Goal: Communication & Community: Answer question/provide support

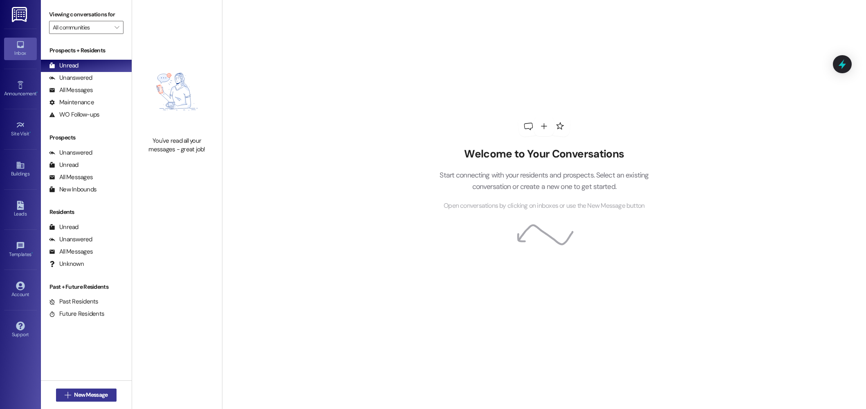
click at [67, 397] on span " New Message" at bounding box center [86, 394] width 47 height 9
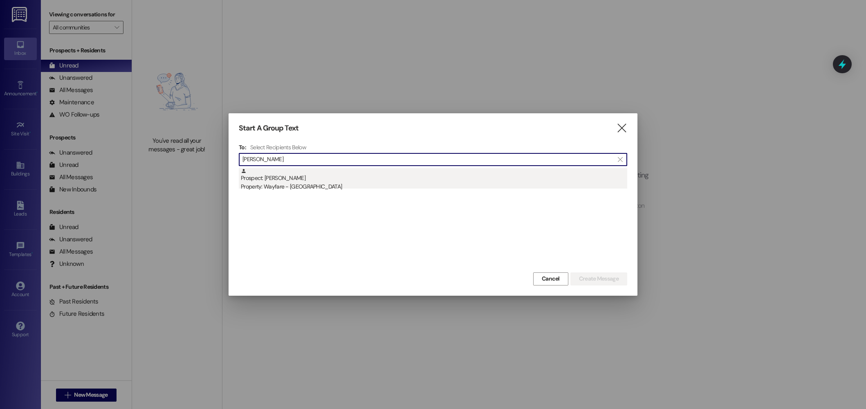
type input "reschke"
click at [399, 184] on div "Property: Wayfare - [GEOGRAPHIC_DATA]" at bounding box center [434, 186] width 386 height 9
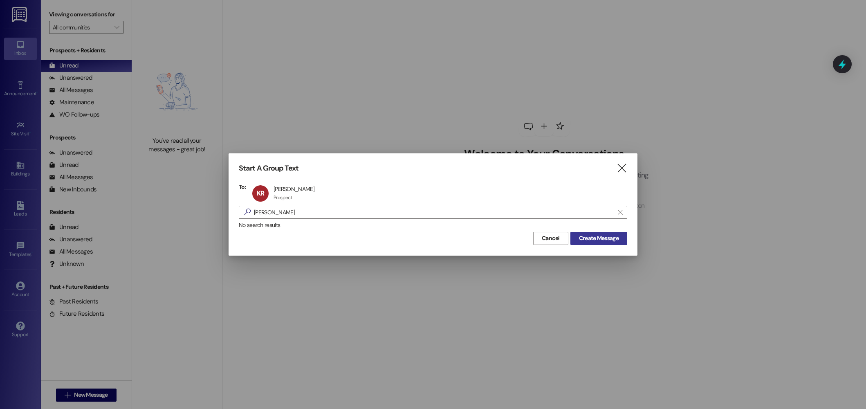
click at [596, 234] on span "Create Message" at bounding box center [599, 238] width 40 height 9
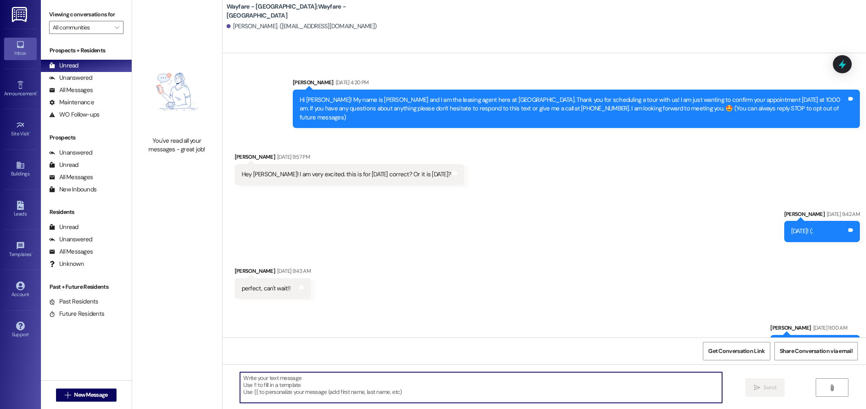
drag, startPoint x: 418, startPoint y: 382, endPoint x: 423, endPoint y: 225, distance: 157.1
click at [418, 382] on textarea at bounding box center [481, 387] width 482 height 31
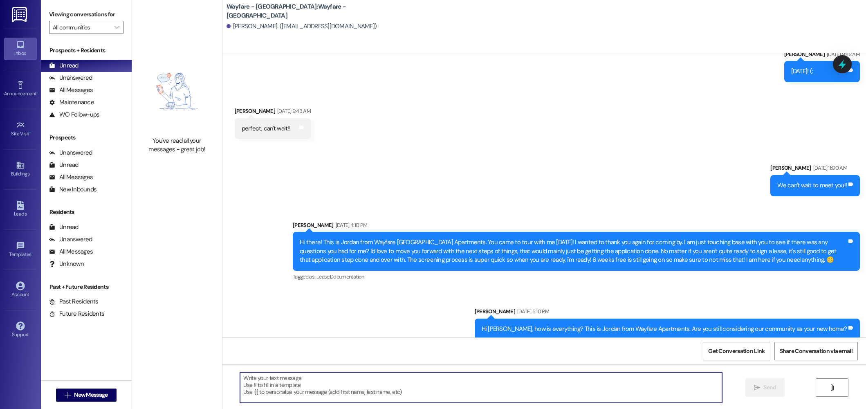
click at [439, 390] on textarea at bounding box center [481, 387] width 482 height 31
type textarea "i"
type textarea "Hello! Happy Friday! Did you have any questions about anything? We'd love to ha…"
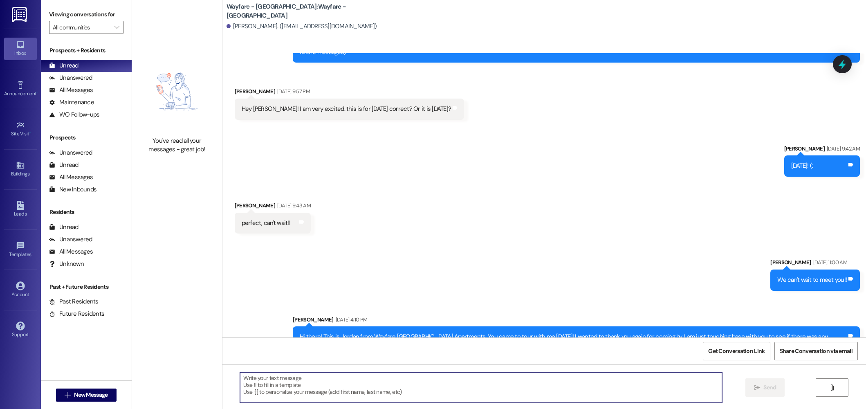
scroll to position [217, 0]
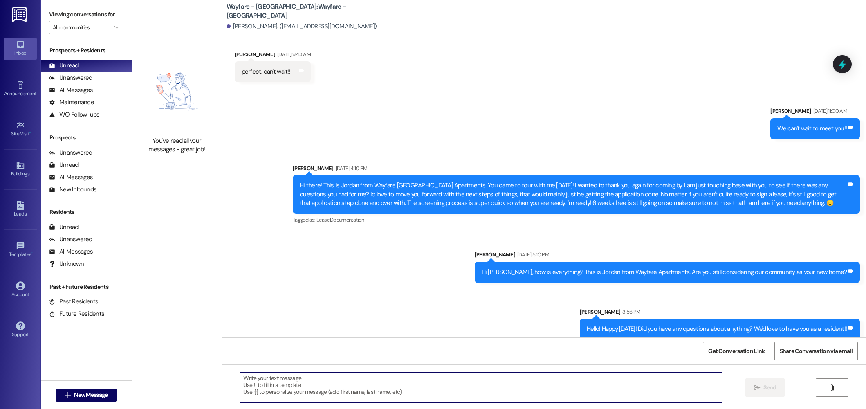
click at [696, 325] on div "Hello! Happy Friday! Did you have any questions about anything? We'd love to ha…" at bounding box center [717, 329] width 260 height 9
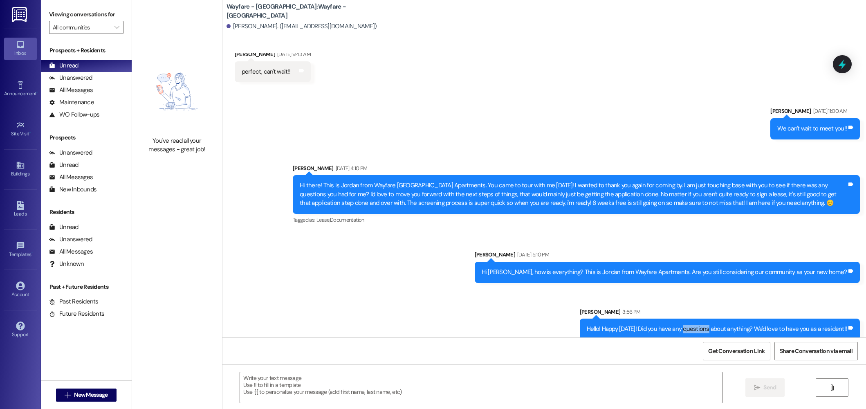
click at [696, 325] on div "Hello! Happy Friday! Did you have any questions about anything? We'd love to ha…" at bounding box center [717, 329] width 260 height 9
copy div "Hello! Happy Friday! Did you have any questions about anything? We'd love to ha…"
click at [69, 89] on div "All Messages" at bounding box center [71, 90] width 44 height 9
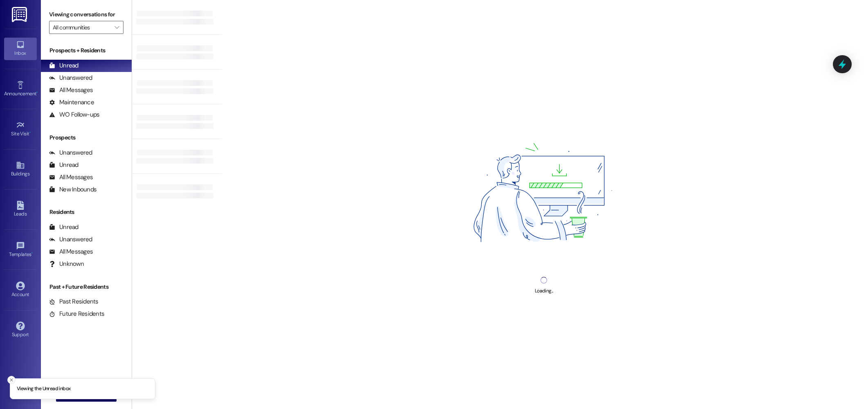
click at [14, 381] on button "Close toast" at bounding box center [11, 380] width 8 height 8
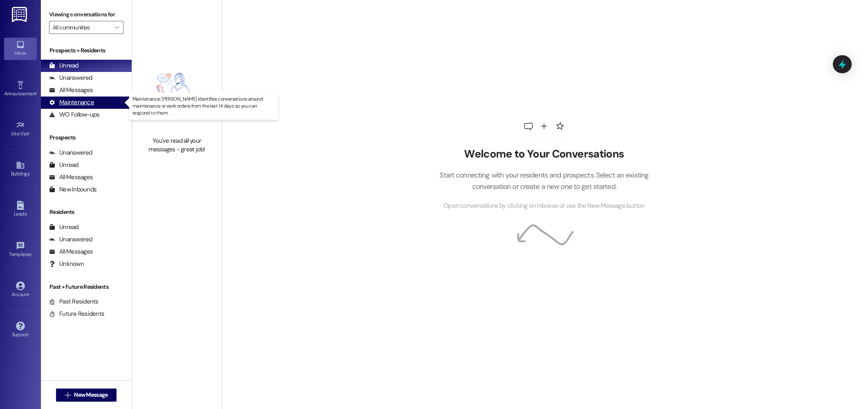
click at [66, 97] on div "Maintenance (undefined)" at bounding box center [86, 102] width 91 height 12
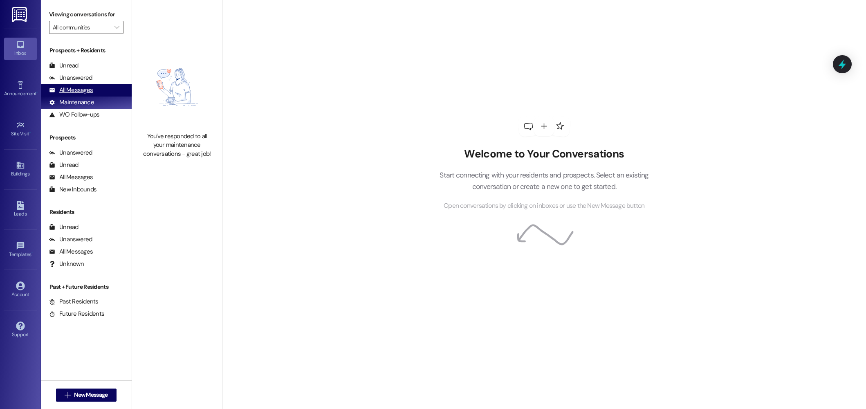
click at [65, 93] on div "All Messages" at bounding box center [71, 90] width 44 height 9
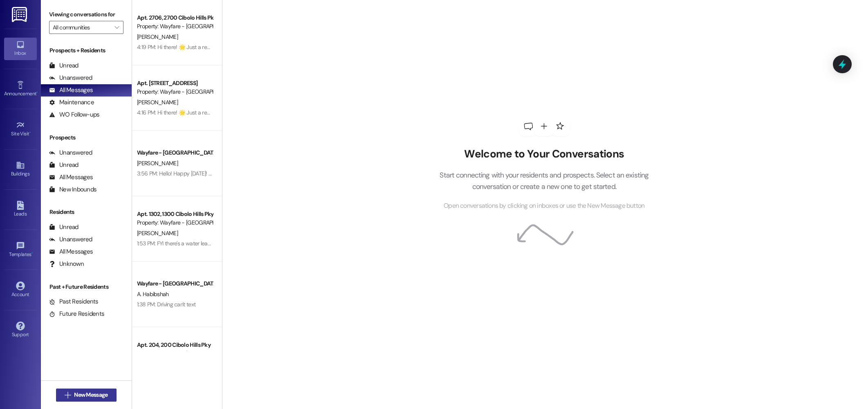
click at [88, 397] on span "New Message" at bounding box center [91, 394] width 34 height 9
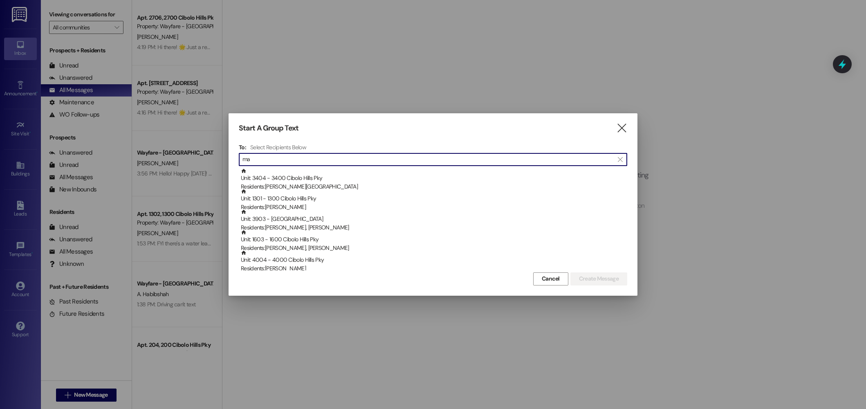
type input "m"
type input "mach"
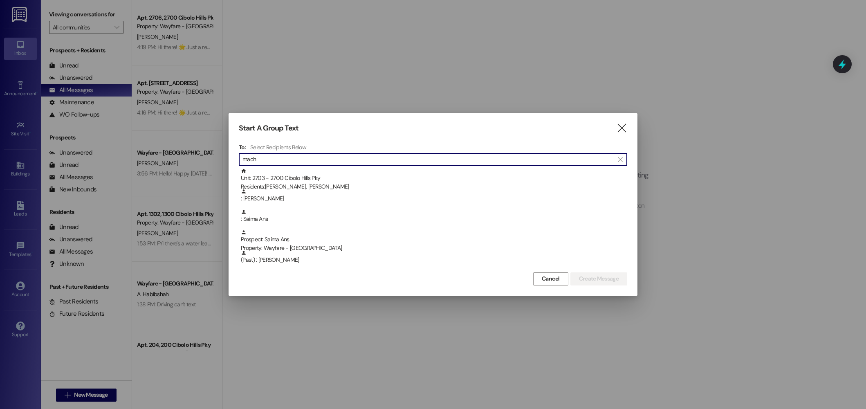
click at [307, 161] on input "mach" at bounding box center [427, 159] width 371 height 11
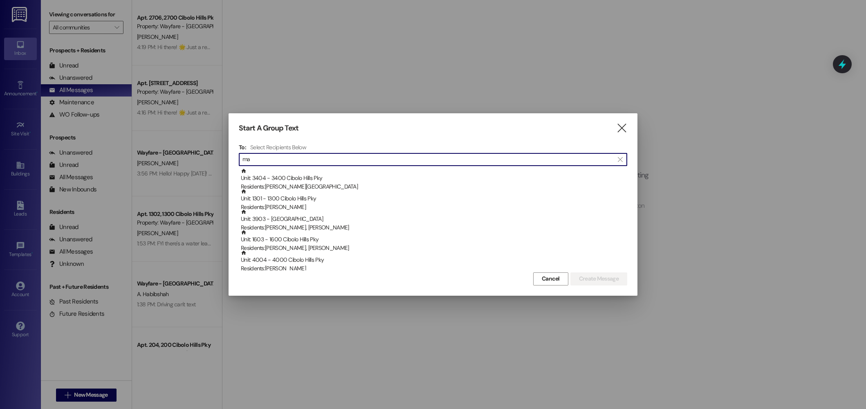
type input "m"
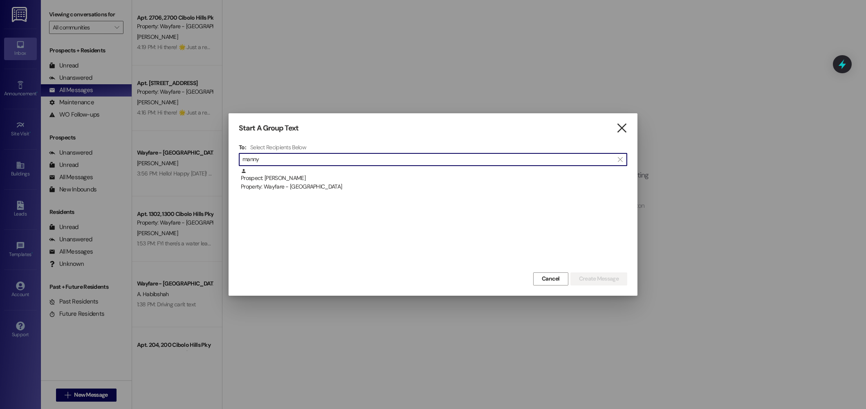
type input "manny"
click at [619, 123] on div "Start A Group Text  To: Select Recipients Below  manny  Prospect: [PERSON_NA…" at bounding box center [433, 204] width 409 height 182
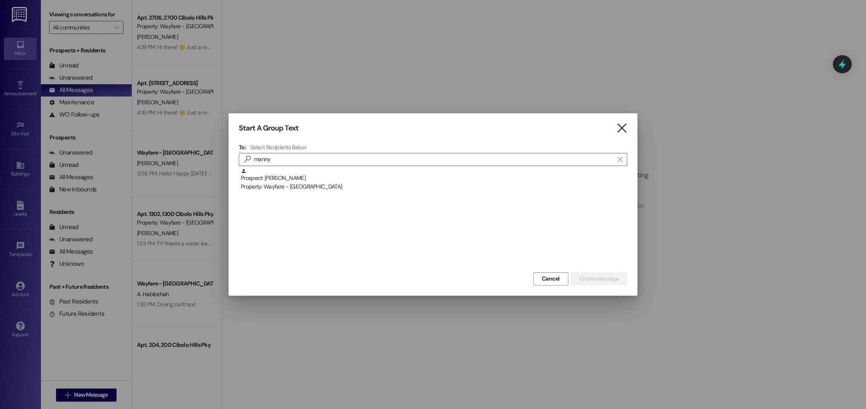
click at [619, 125] on icon "" at bounding box center [621, 128] width 11 height 9
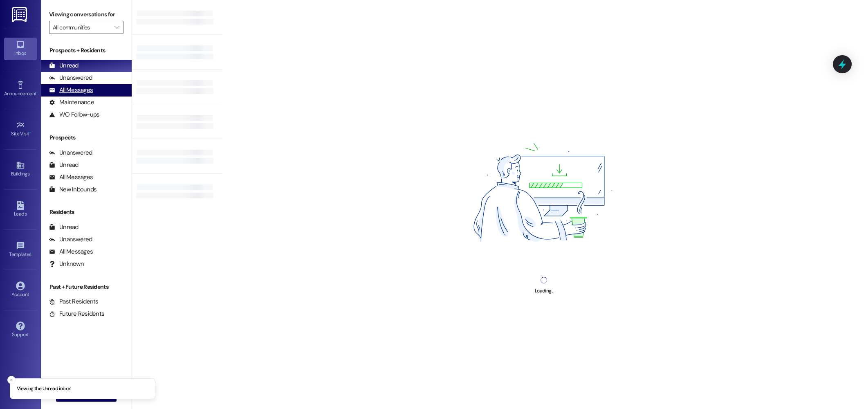
click at [94, 91] on div "All Messages (undefined)" at bounding box center [86, 90] width 91 height 12
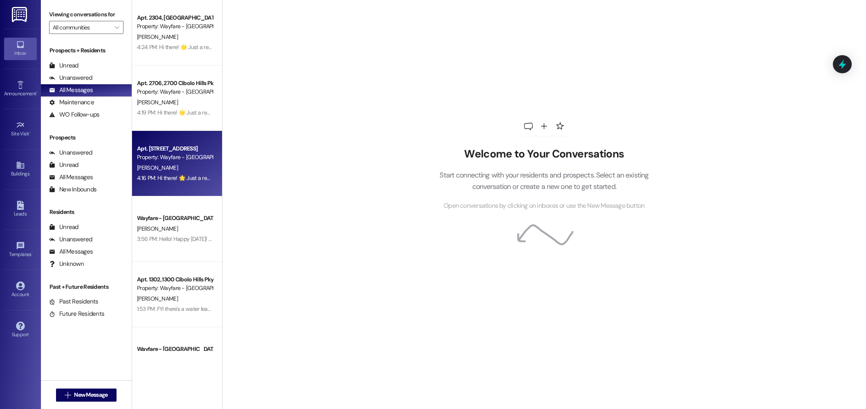
click at [177, 187] on div "Apt. 3603, 3600 Cibolo Hills Pky Property: Wayfare - Cibolo Hills T. Smith 4:16…" at bounding box center [177, 163] width 90 height 65
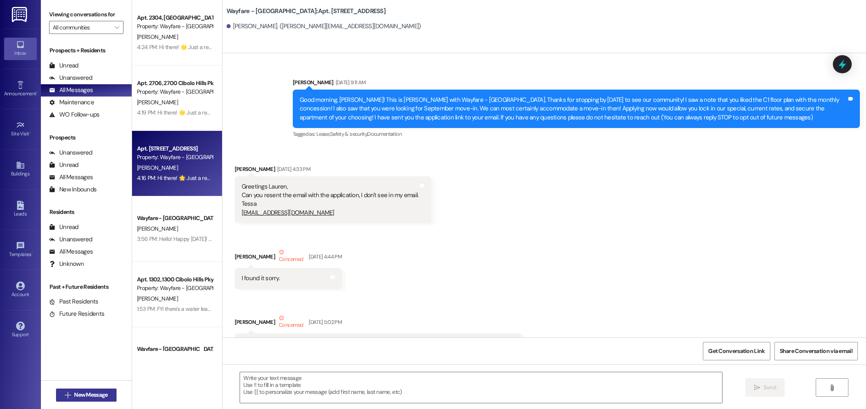
scroll to position [20360, 0]
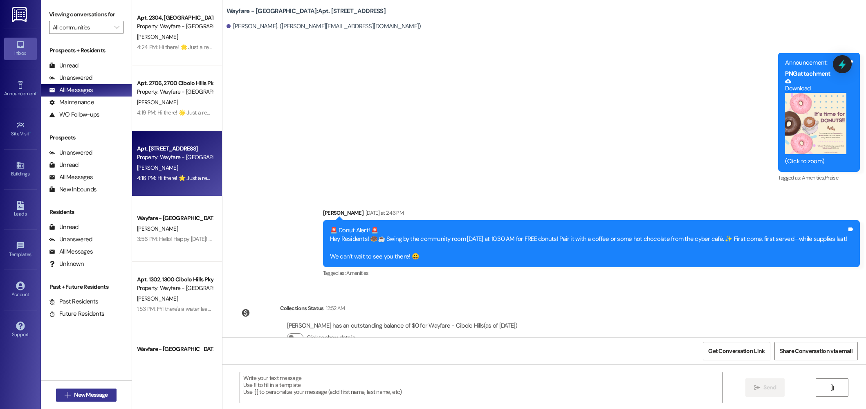
click at [85, 395] on span "New Message" at bounding box center [91, 394] width 34 height 9
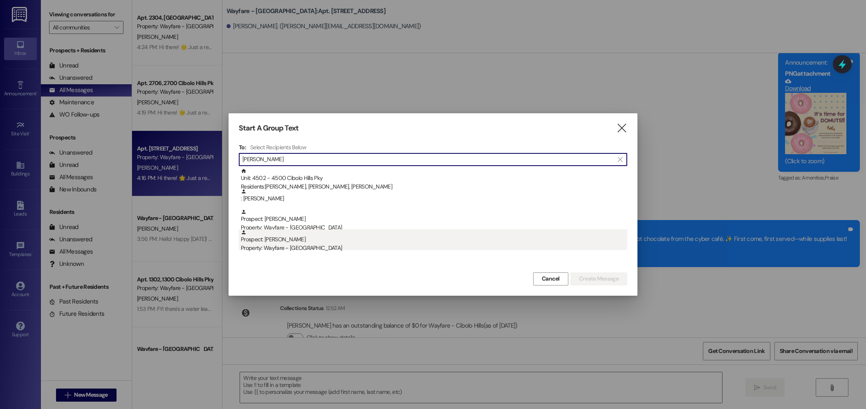
type input "elliot"
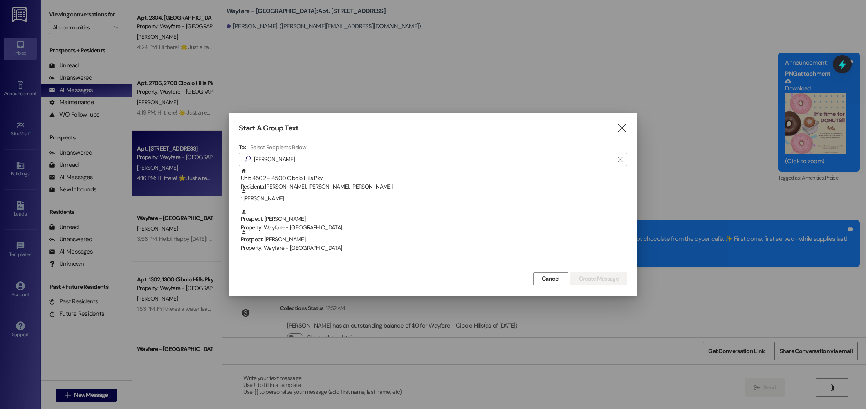
drag, startPoint x: 336, startPoint y: 239, endPoint x: 350, endPoint y: 239, distance: 13.9
click at [337, 239] on div "Prospect: Martin Elliott Property: Wayfare - Cibolo Hills" at bounding box center [434, 240] width 386 height 23
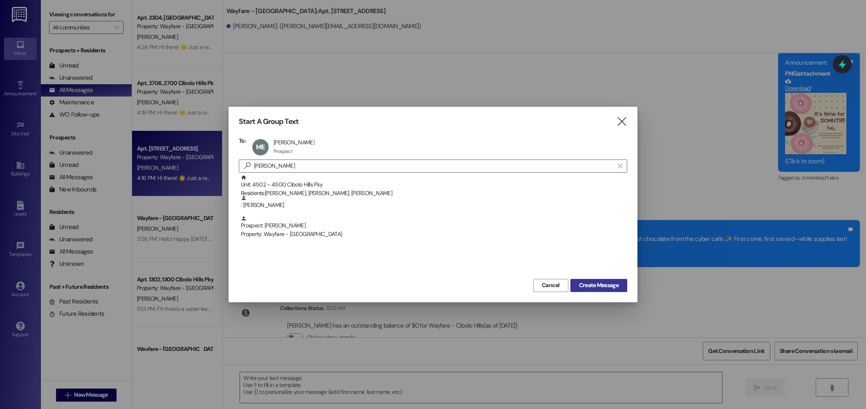
click at [625, 288] on button "Create Message" at bounding box center [598, 285] width 57 height 13
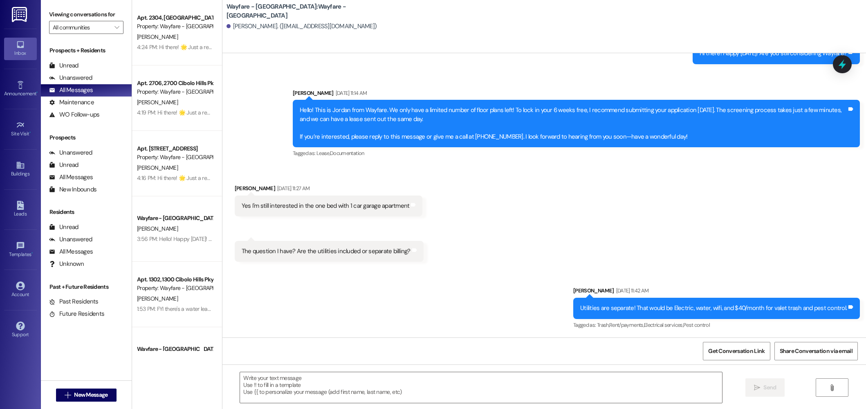
scroll to position [220, 0]
click at [401, 408] on div " Send " at bounding box center [543, 394] width 643 height 61
click at [377, 369] on div " Send " at bounding box center [543, 394] width 643 height 61
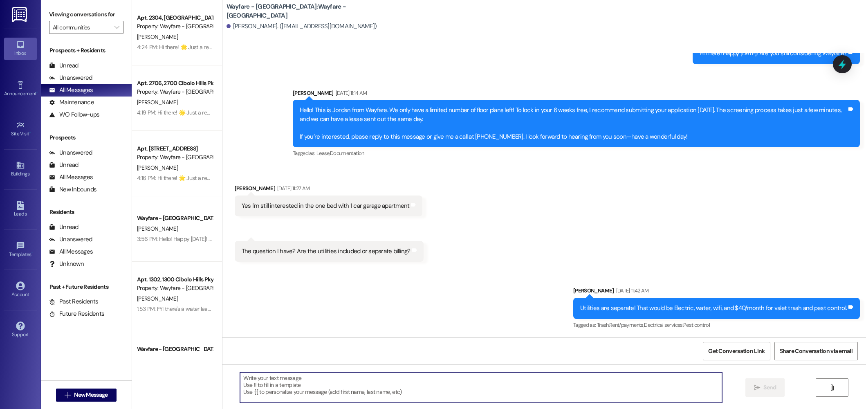
click at [375, 384] on textarea at bounding box center [481, 387] width 482 height 31
click at [567, 392] on textarea at bounding box center [481, 387] width 482 height 31
drag, startPoint x: 300, startPoint y: 379, endPoint x: 305, endPoint y: 376, distance: 5.7
click at [300, 379] on textarea "Hi there! Did you have any questions about our community?" at bounding box center [481, 387] width 482 height 31
type textarea "Hi there! Did you have any other questions about our community?"
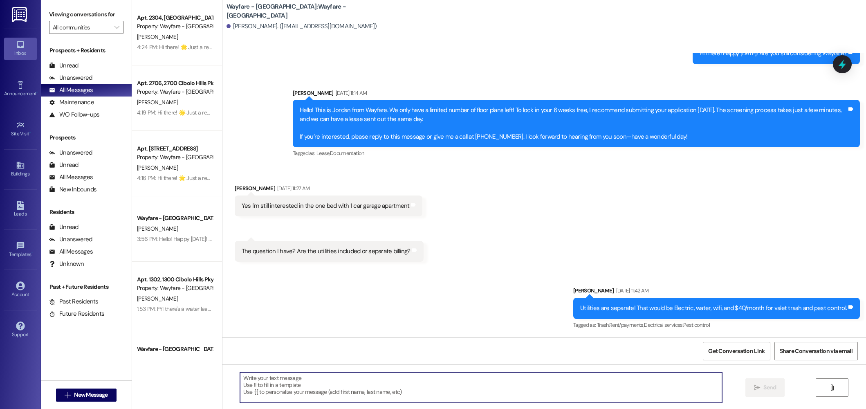
scroll to position [276, 0]
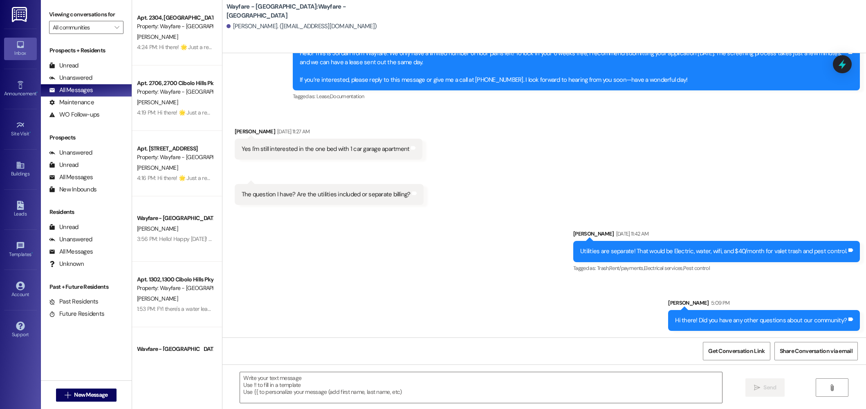
click at [716, 320] on div "Hi there! Did you have any other questions about our community?" at bounding box center [761, 320] width 172 height 9
copy div "Hi there! Did you have any other questions about our community? Tags and notes"
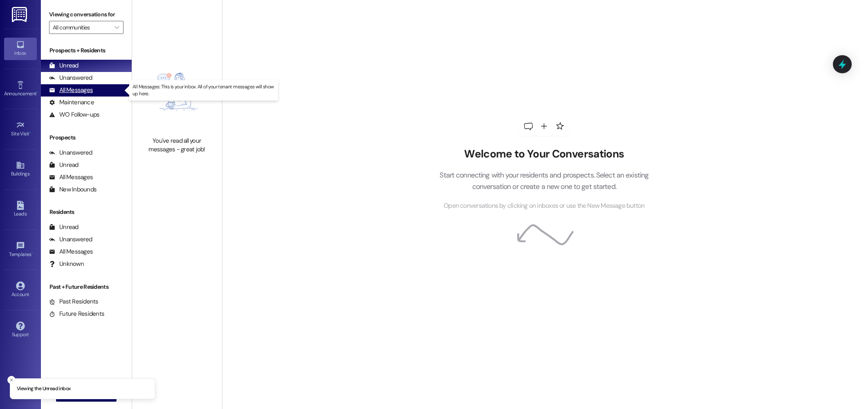
click at [82, 92] on div "All Messages" at bounding box center [71, 90] width 44 height 9
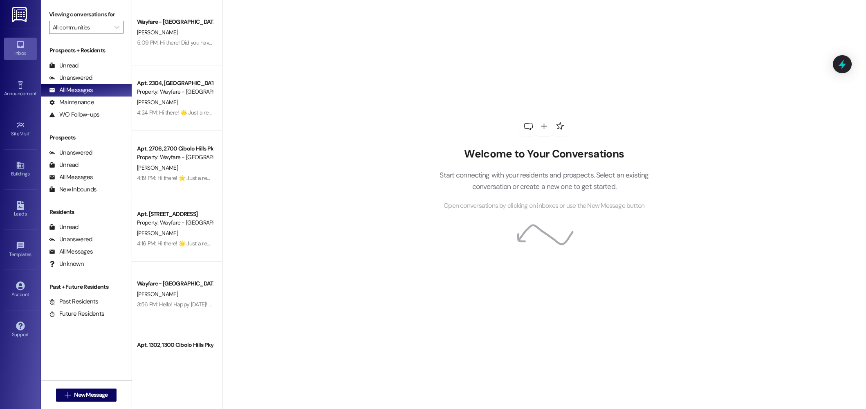
drag, startPoint x: 322, startPoint y: 77, endPoint x: 318, endPoint y: 77, distance: 4.5
click at [322, 77] on div "Welcome to Your Conversations Start connecting with your residents and prospect…" at bounding box center [544, 204] width 644 height 409
